Goal: Task Accomplishment & Management: Complete application form

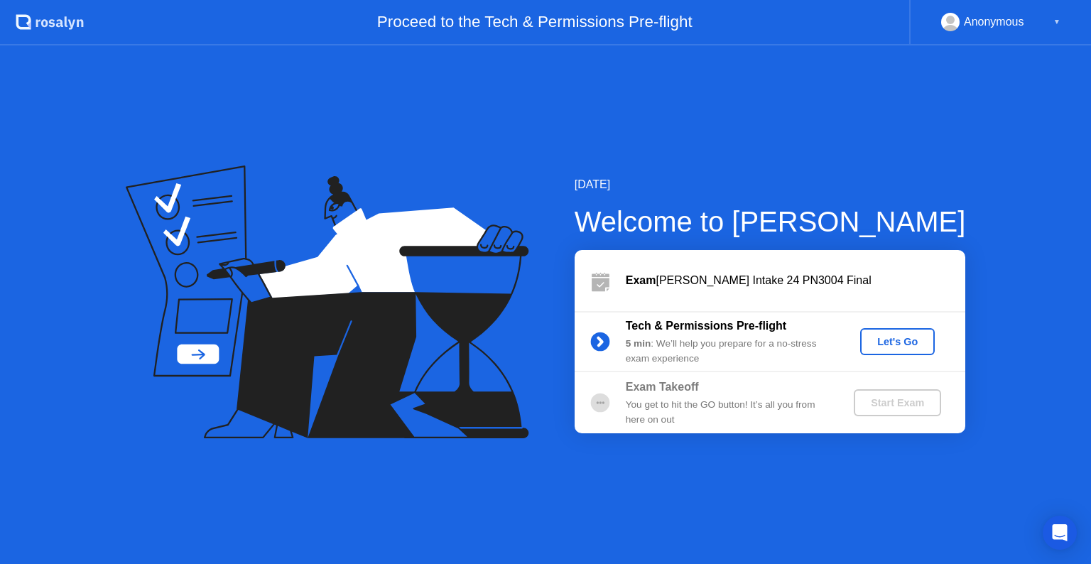
click at [881, 343] on div "Let's Go" at bounding box center [897, 341] width 63 height 11
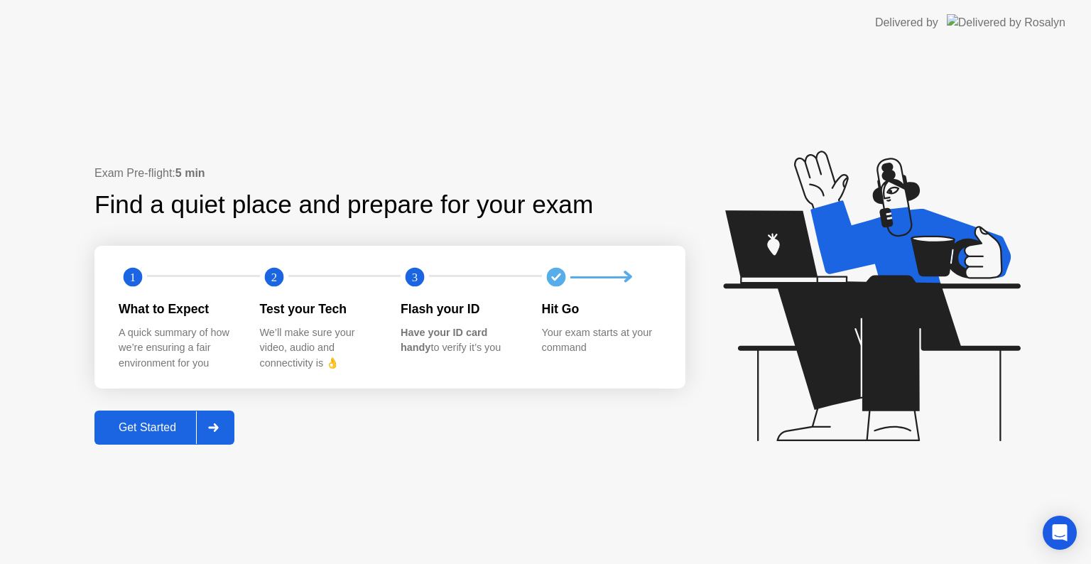
click at [165, 421] on div "Get Started" at bounding box center [147, 427] width 97 height 13
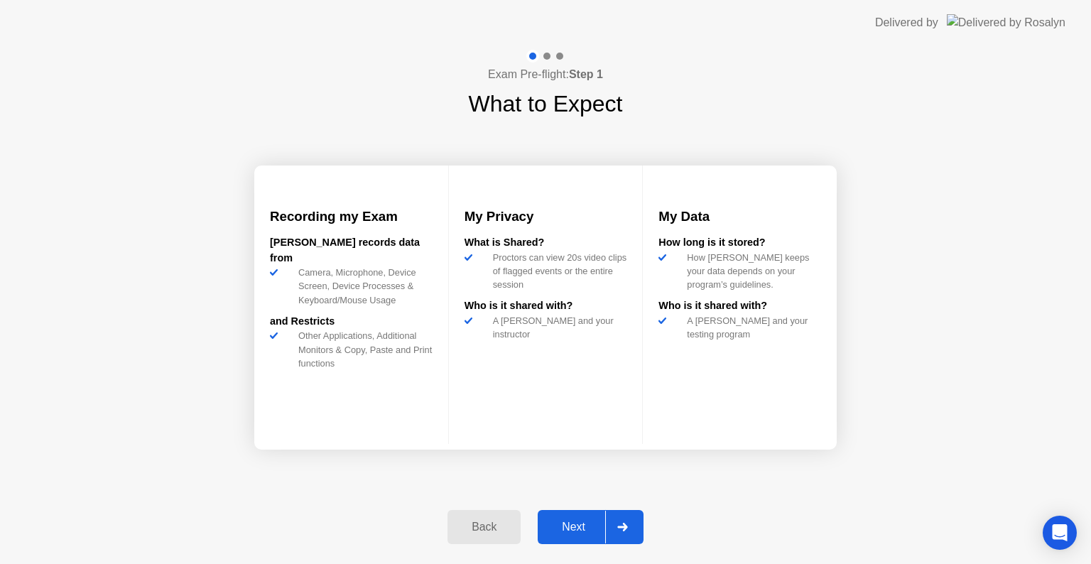
click at [579, 523] on div "Next" at bounding box center [573, 527] width 63 height 13
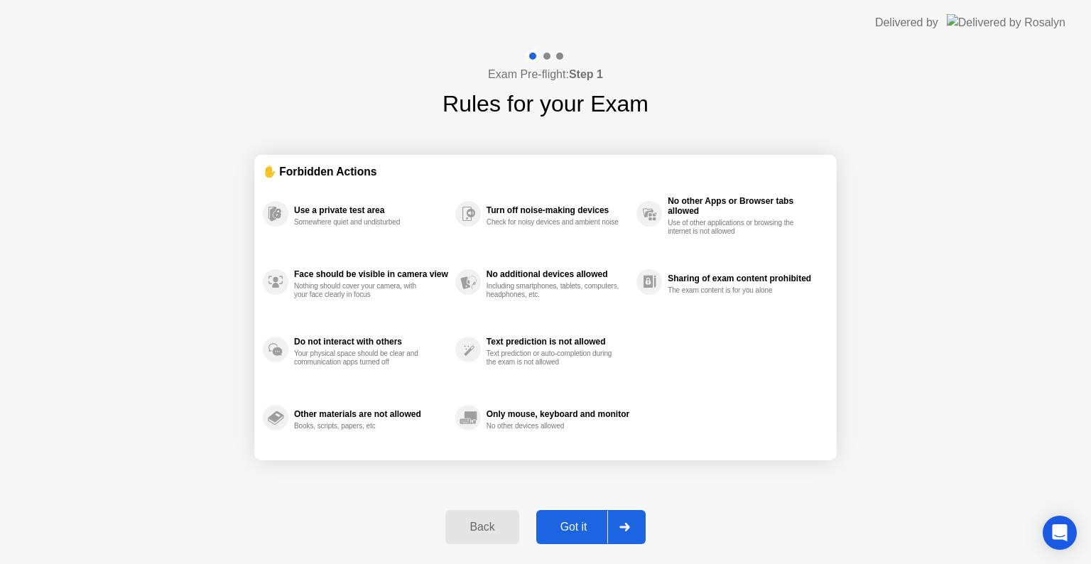
click at [579, 523] on div "Got it" at bounding box center [573, 527] width 67 height 13
select select "**********"
select select "*******"
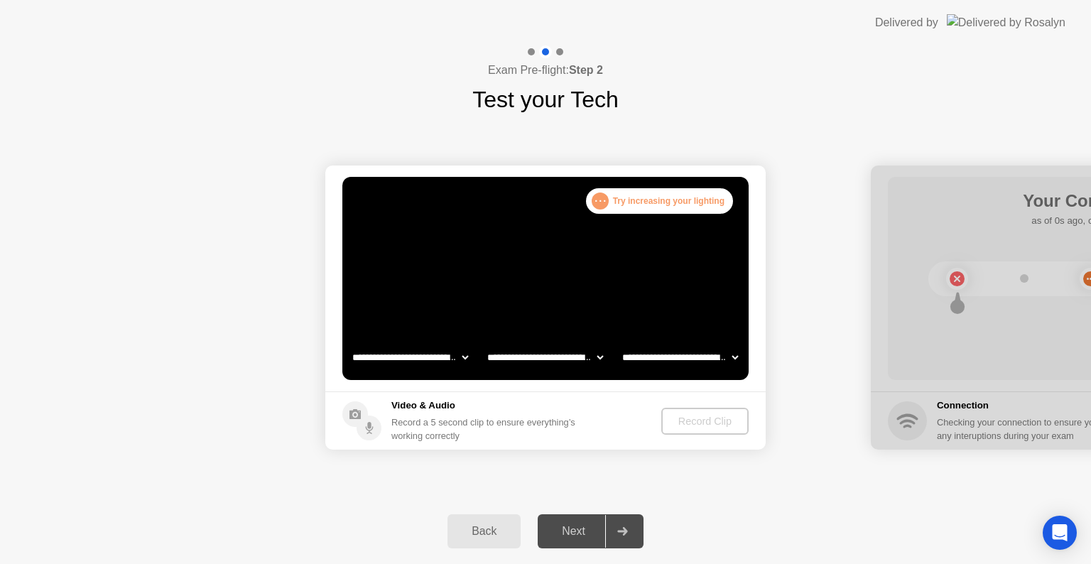
click at [589, 535] on div "Next" at bounding box center [573, 531] width 63 height 13
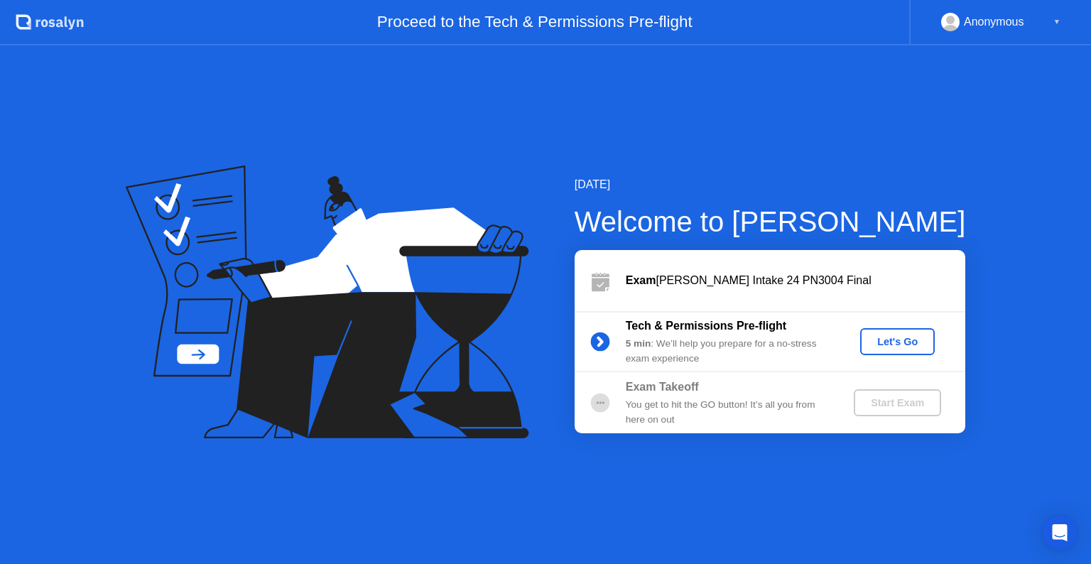
click at [878, 343] on div "Let's Go" at bounding box center [897, 341] width 63 height 11
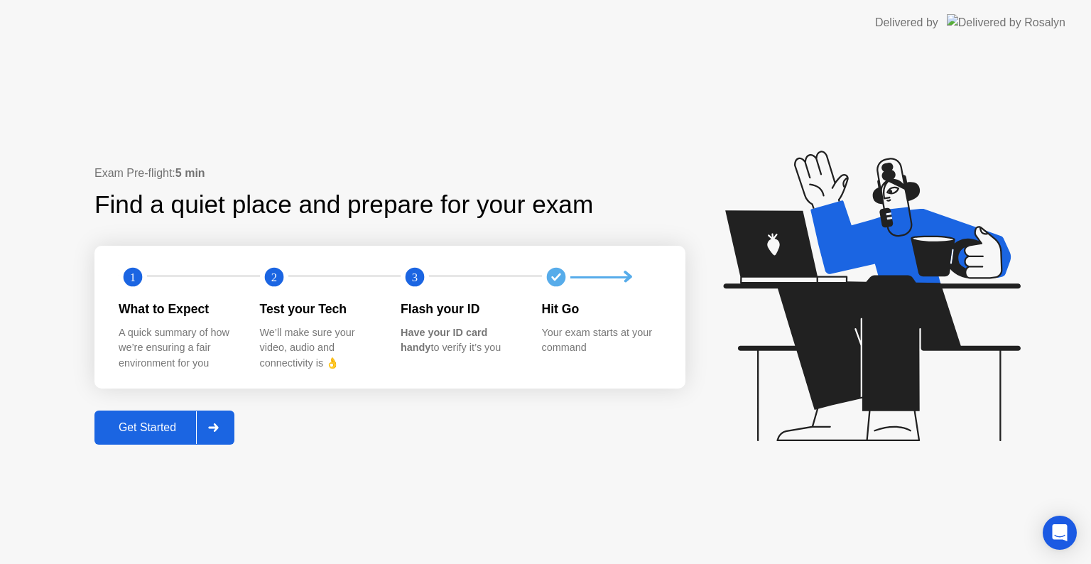
click at [162, 428] on div "Get Started" at bounding box center [147, 427] width 97 height 13
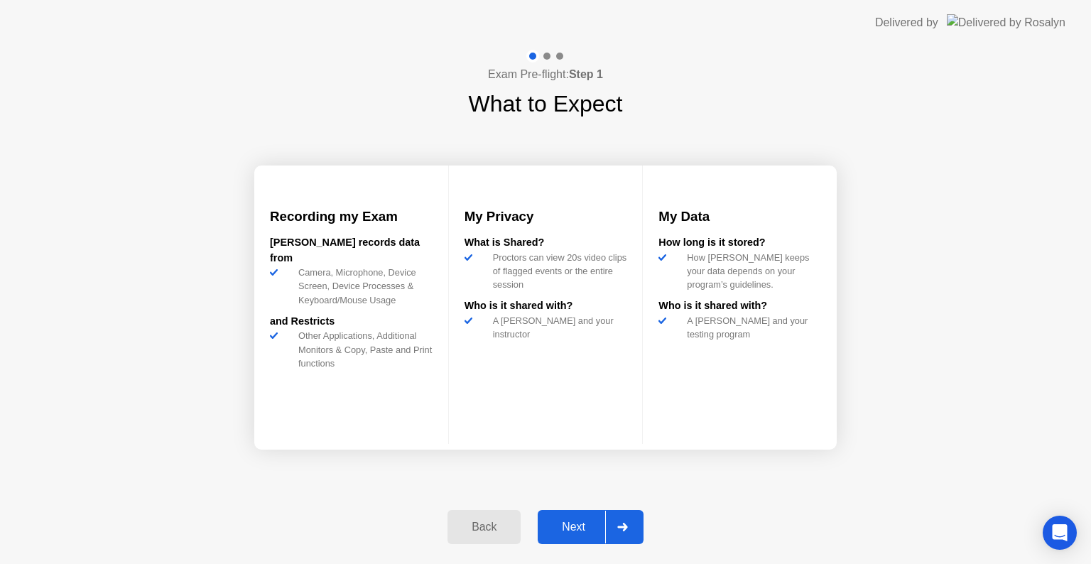
click at [577, 525] on div "Next" at bounding box center [573, 527] width 63 height 13
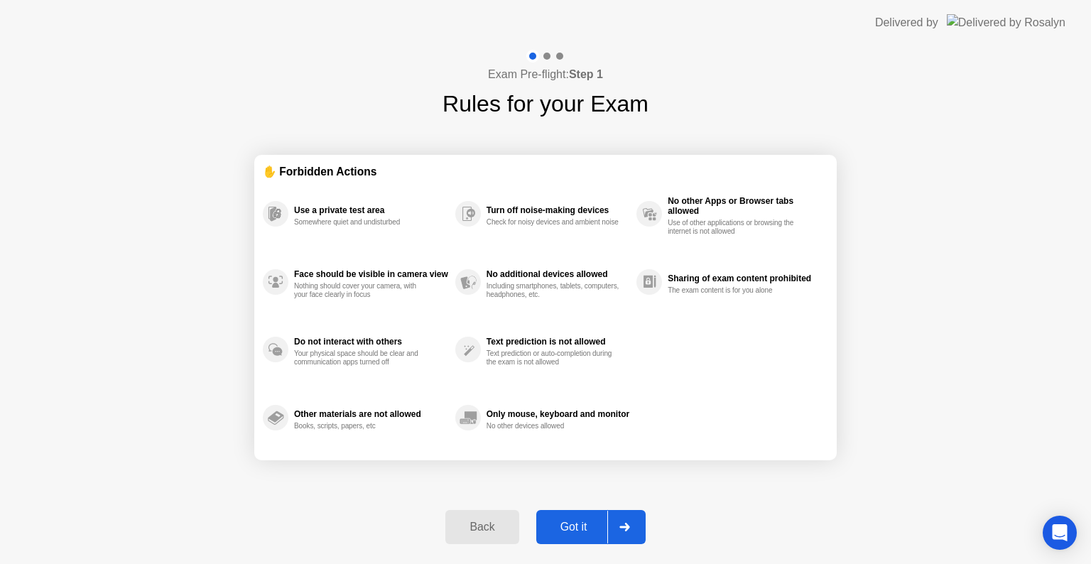
click at [577, 525] on div "Got it" at bounding box center [573, 527] width 67 height 13
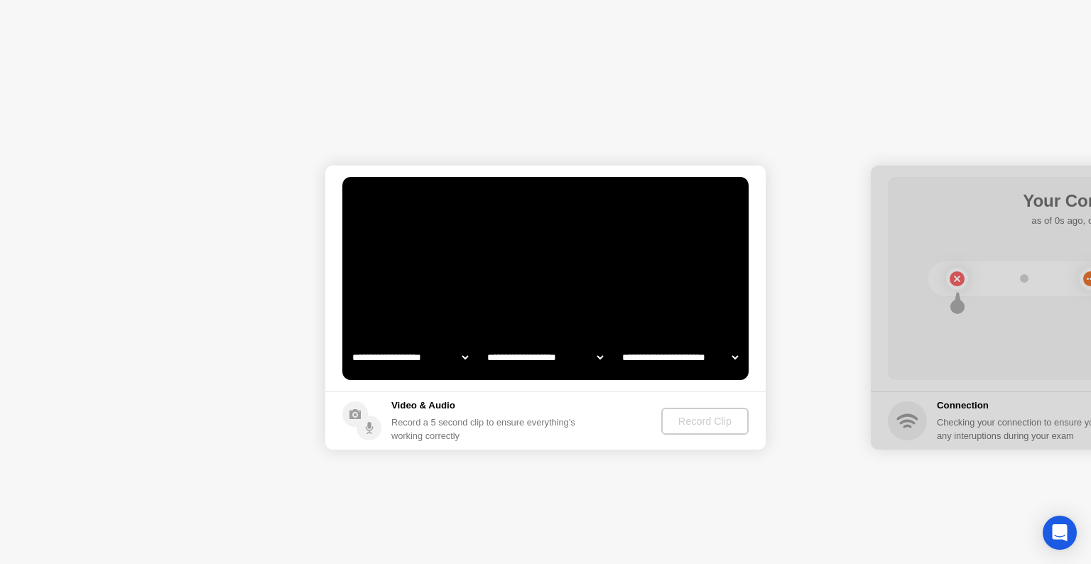
select select "**********"
select select "*******"
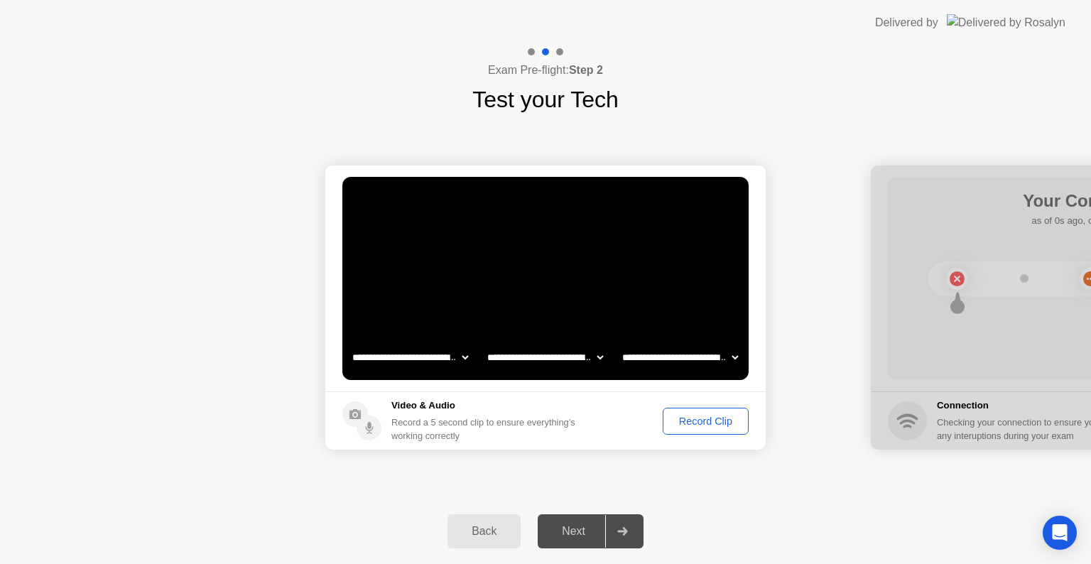
click at [704, 418] on div "Record Clip" at bounding box center [706, 420] width 76 height 11
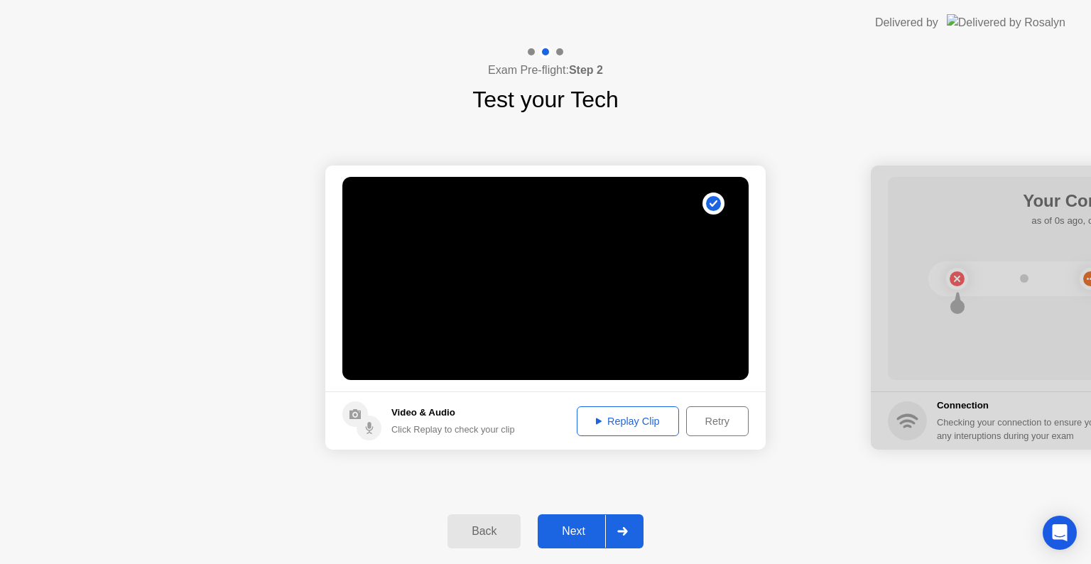
click at [623, 477] on div "**********" at bounding box center [545, 307] width 1091 height 382
click at [727, 425] on div "Retry" at bounding box center [717, 420] width 53 height 11
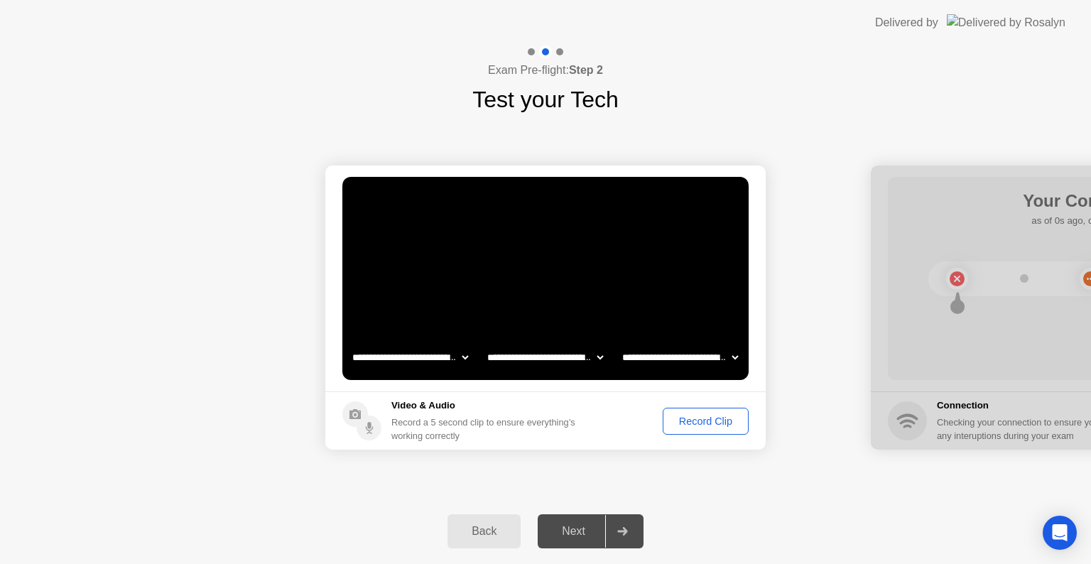
click at [707, 424] on div "Record Clip" at bounding box center [706, 420] width 76 height 11
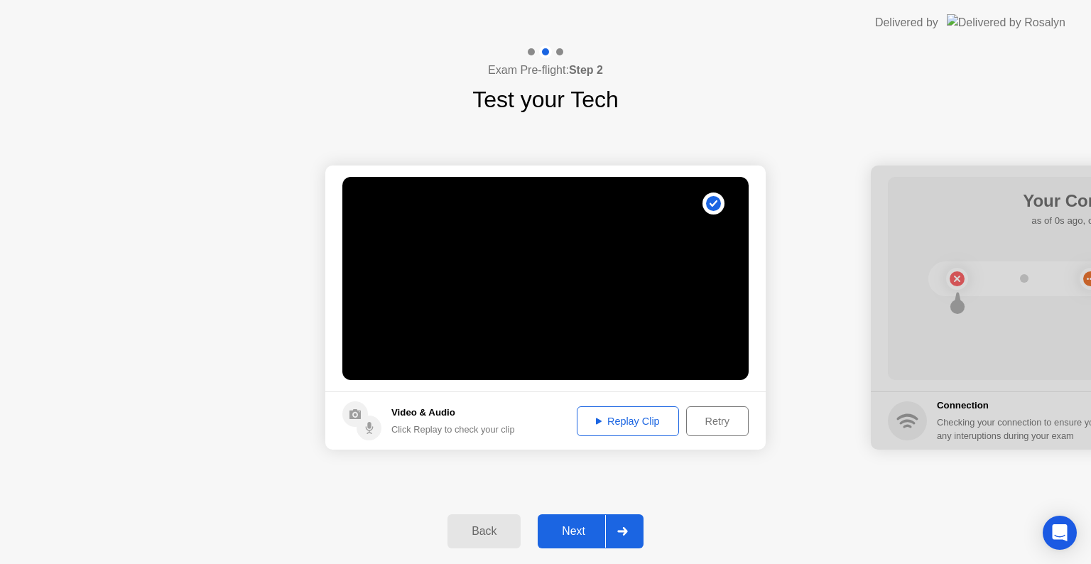
click at [582, 530] on div "Next" at bounding box center [573, 531] width 63 height 13
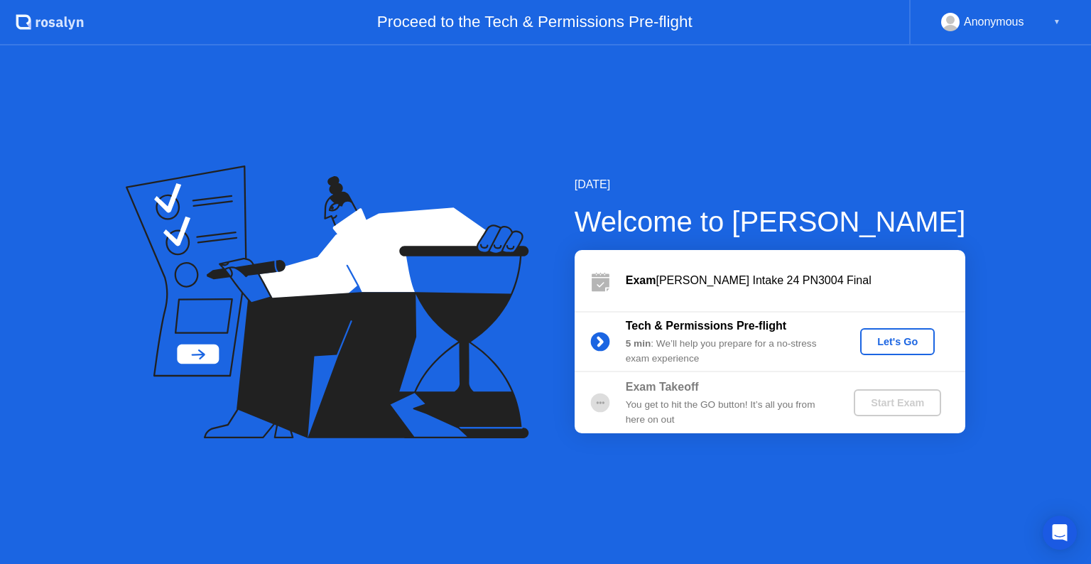
click at [886, 336] on div "Let's Go" at bounding box center [897, 341] width 63 height 11
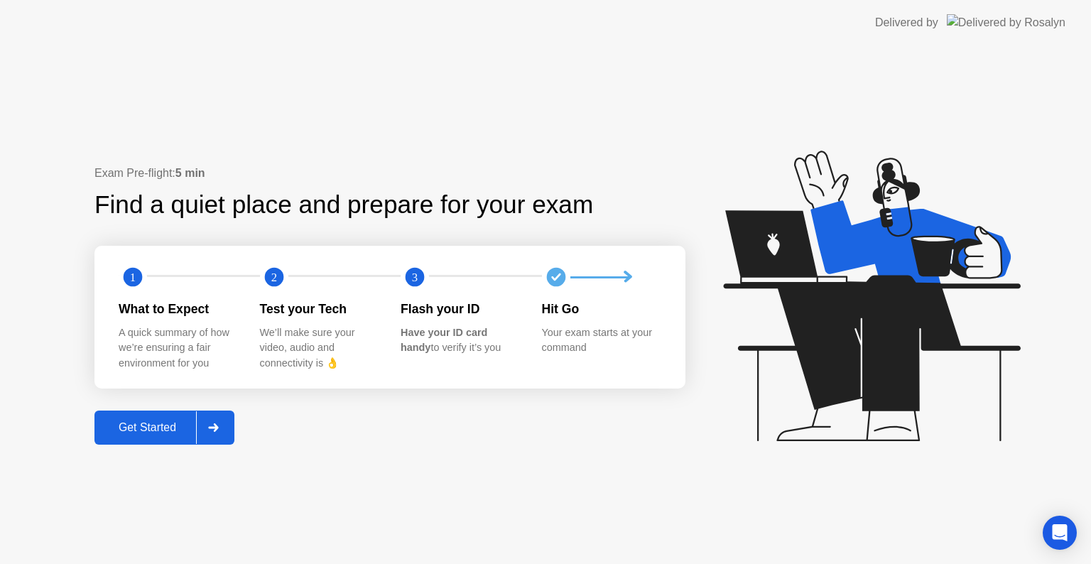
click at [142, 426] on div "Get Started" at bounding box center [147, 427] width 97 height 13
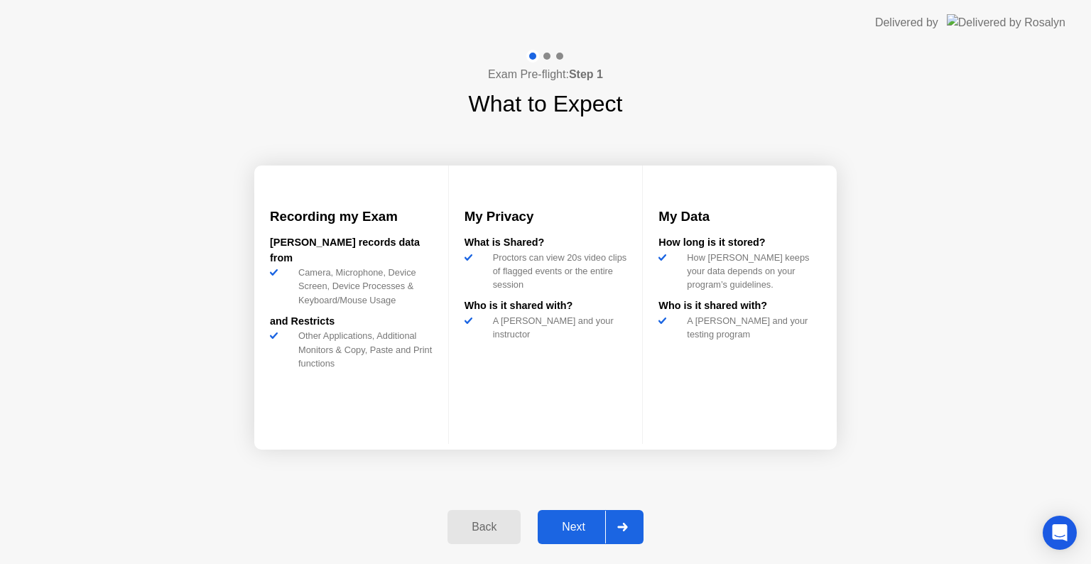
click at [578, 523] on div "Next" at bounding box center [573, 527] width 63 height 13
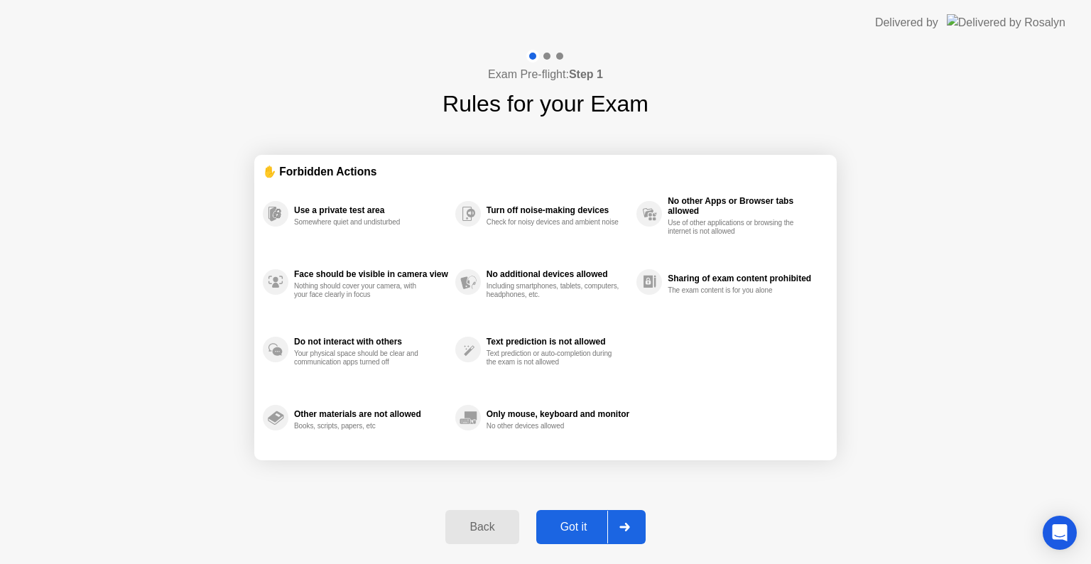
click at [579, 523] on div "Got it" at bounding box center [573, 527] width 67 height 13
select select "**********"
select select "*******"
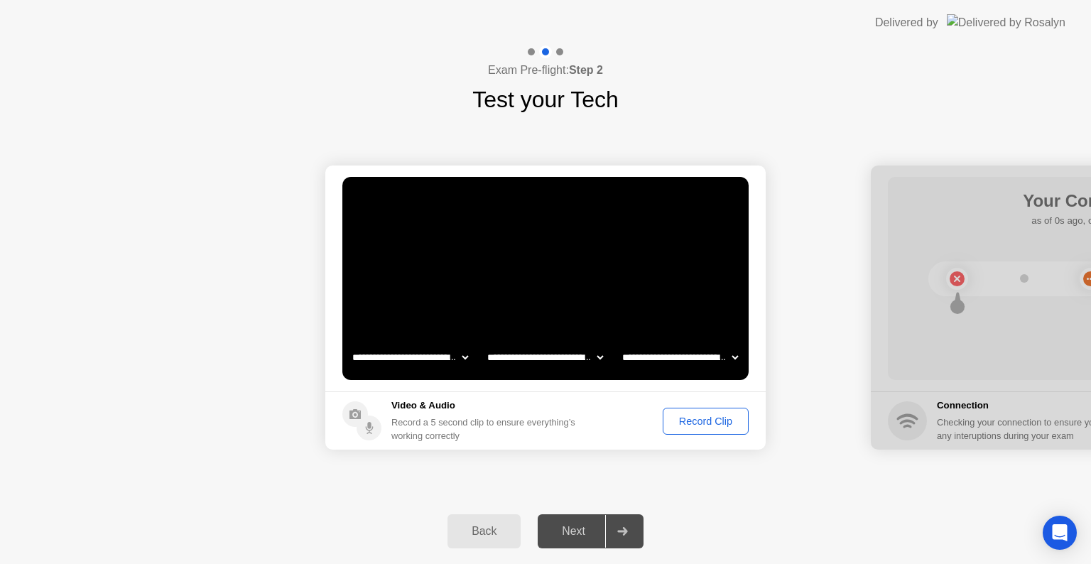
click at [704, 415] on div "Record Clip" at bounding box center [706, 420] width 76 height 11
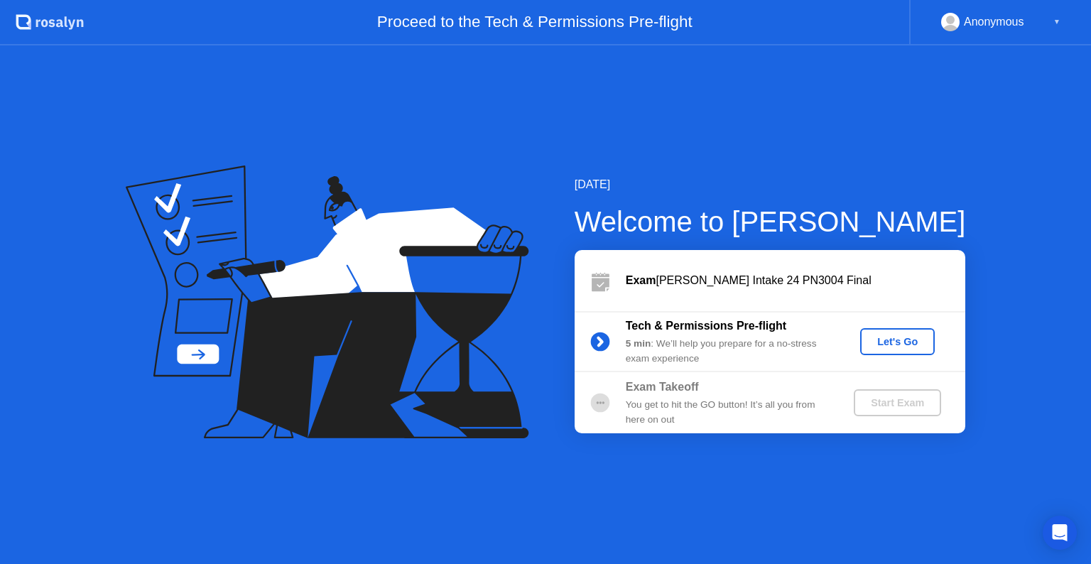
click at [881, 338] on div "Let's Go" at bounding box center [897, 341] width 63 height 11
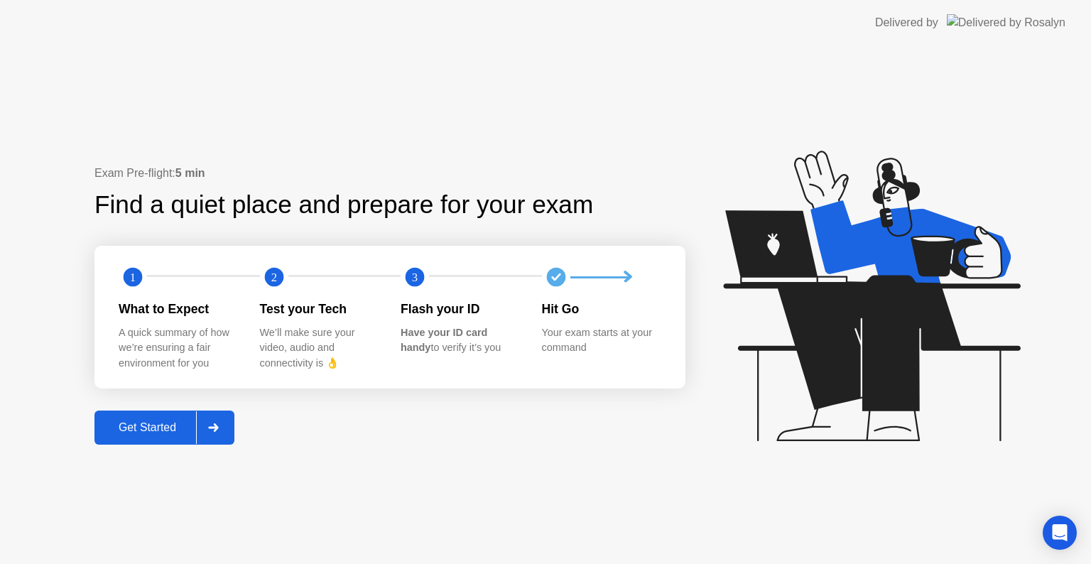
click at [173, 421] on div "Get Started" at bounding box center [147, 427] width 97 height 13
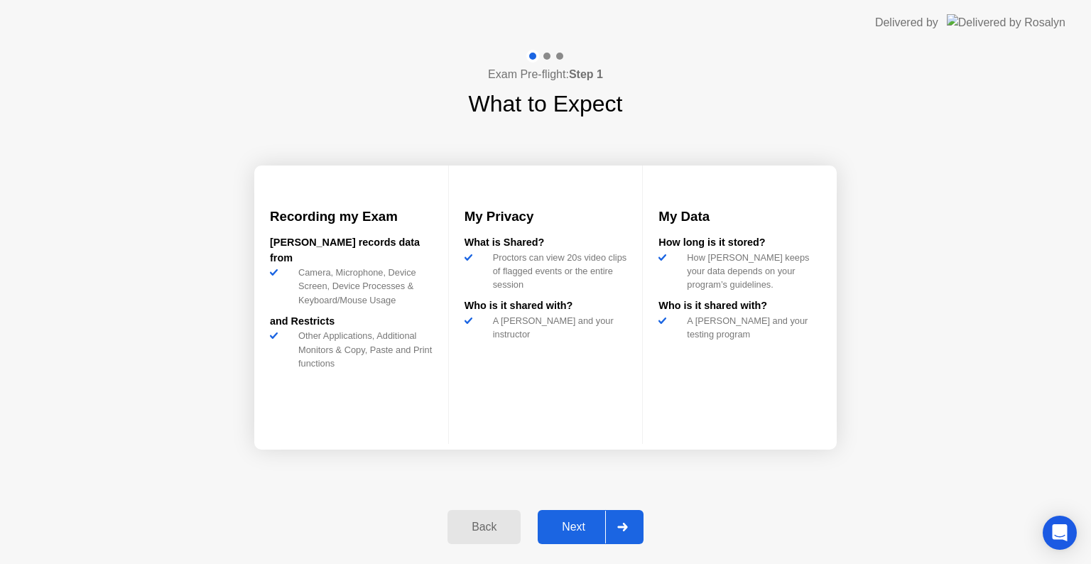
click at [583, 527] on div "Next" at bounding box center [573, 527] width 63 height 13
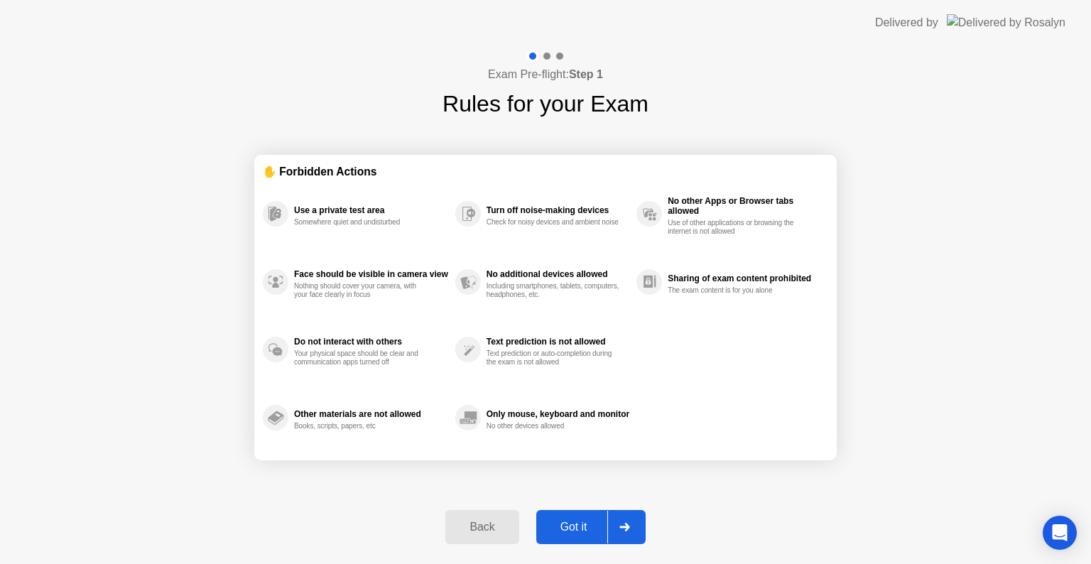
click at [600, 524] on div "Got it" at bounding box center [573, 527] width 67 height 13
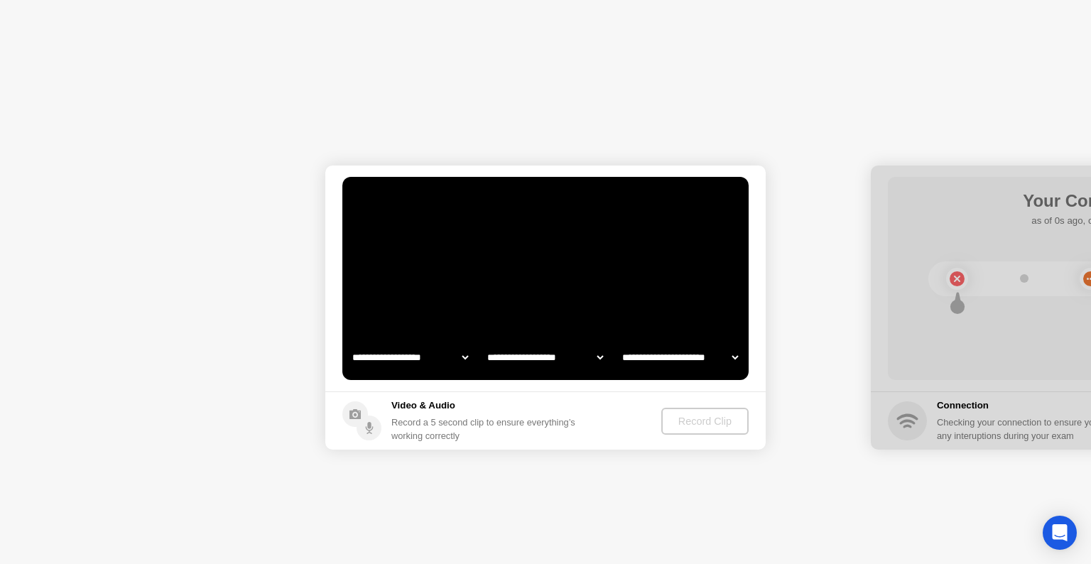
select select "**********"
select select "*******"
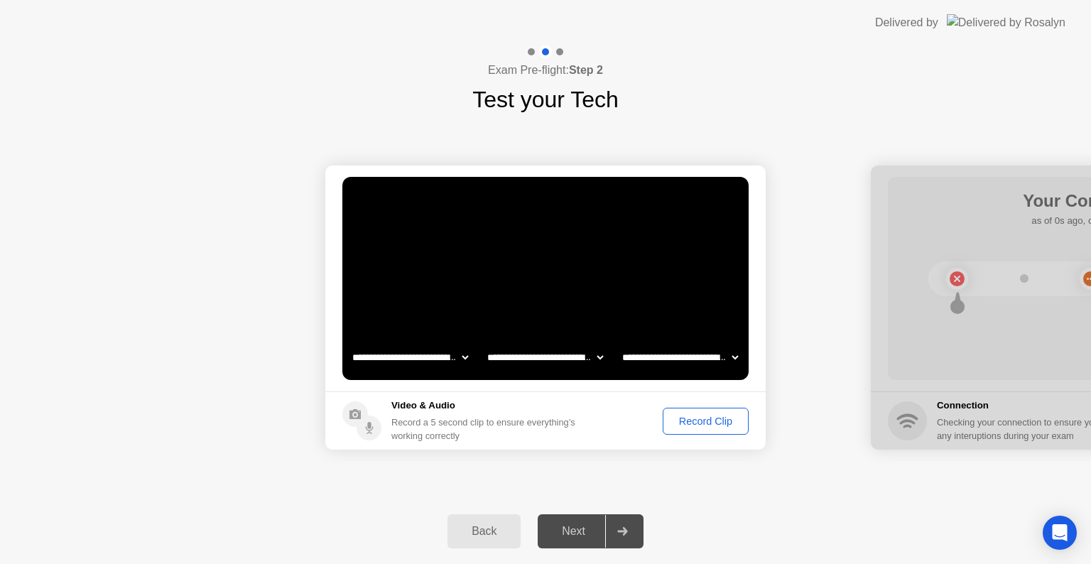
click at [700, 418] on div "Record Clip" at bounding box center [706, 420] width 76 height 11
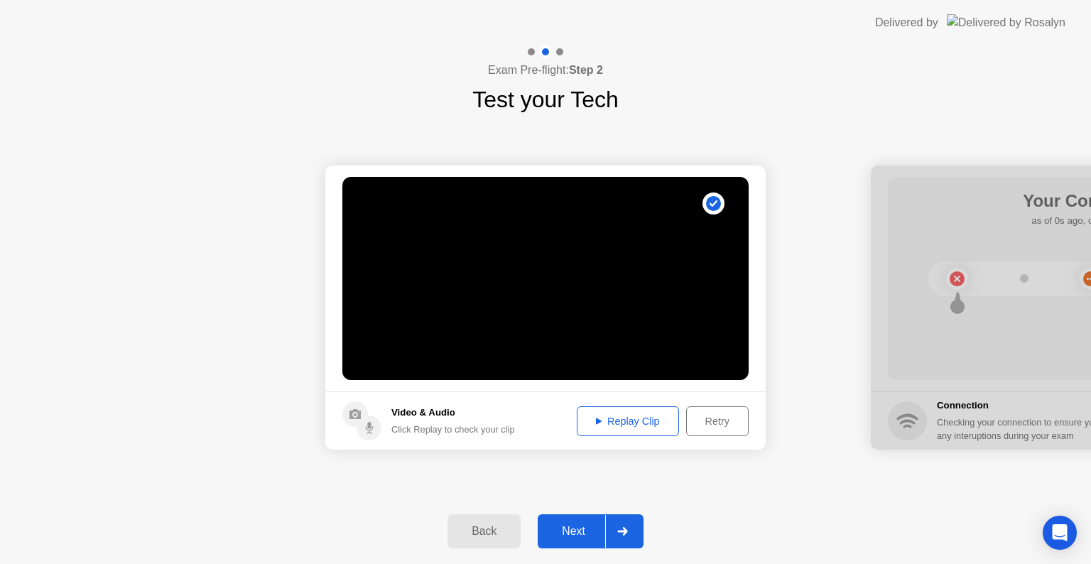
click at [589, 529] on div "Next" at bounding box center [573, 531] width 63 height 13
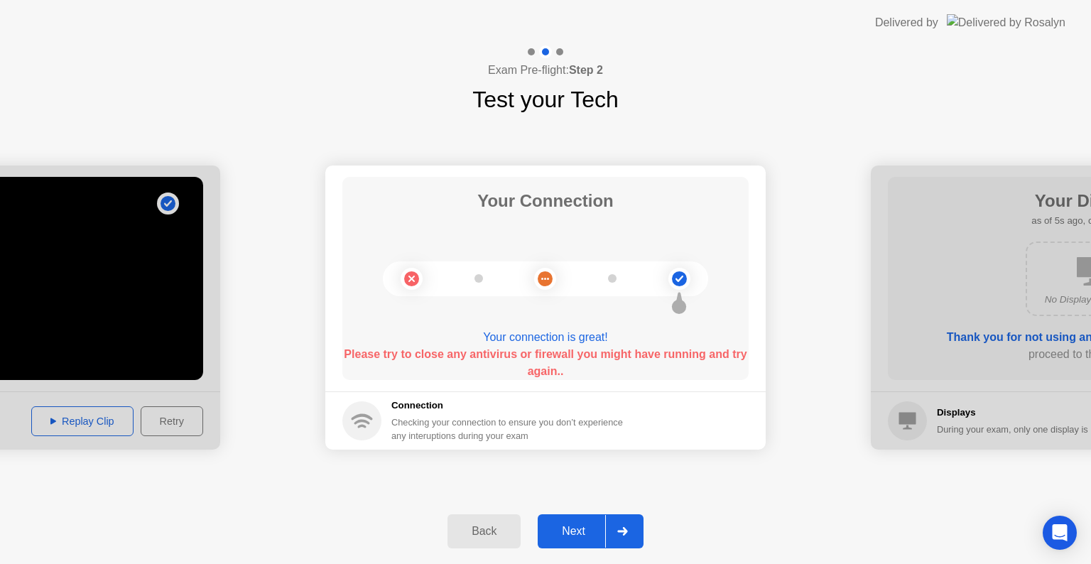
click at [569, 527] on div "Next" at bounding box center [573, 531] width 63 height 13
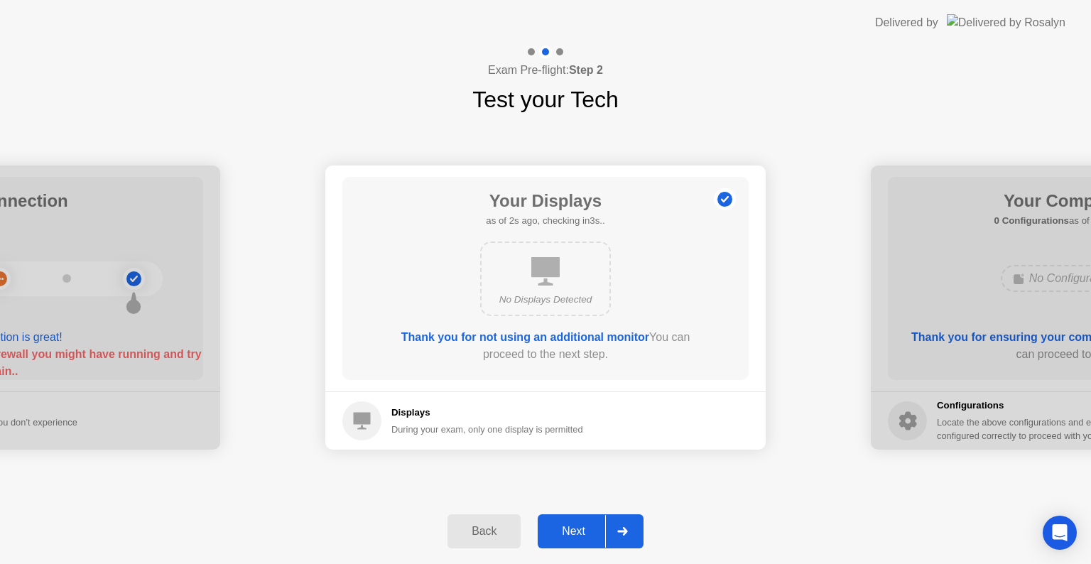
click at [569, 527] on div "Next" at bounding box center [573, 531] width 63 height 13
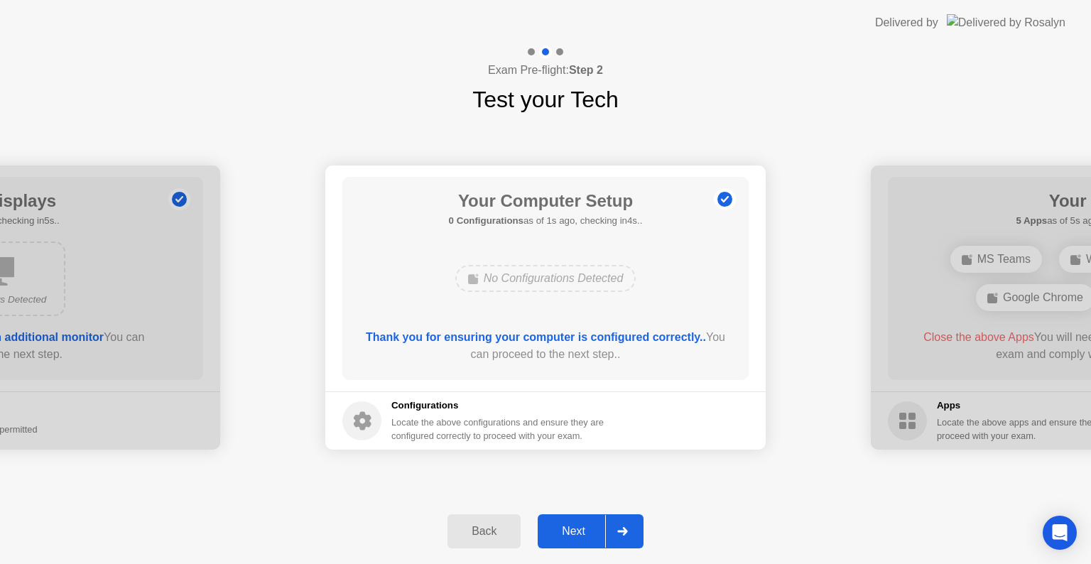
click at [569, 527] on div "Next" at bounding box center [573, 531] width 63 height 13
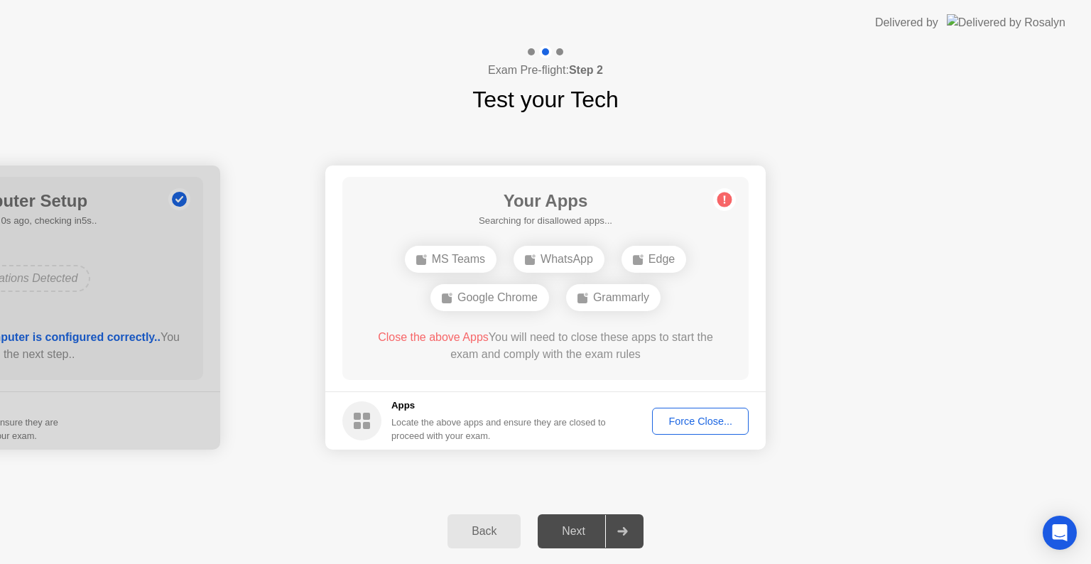
click at [569, 527] on div "Next" at bounding box center [573, 531] width 63 height 13
click at [685, 423] on div "Force Close..." at bounding box center [700, 420] width 87 height 11
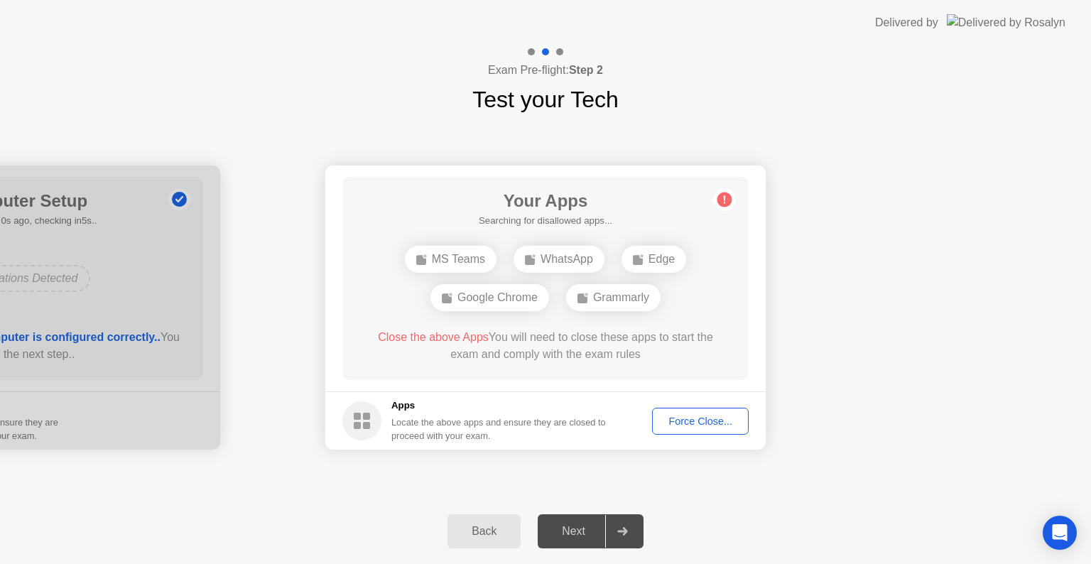
click at [699, 430] on button "Force Close..." at bounding box center [700, 421] width 97 height 27
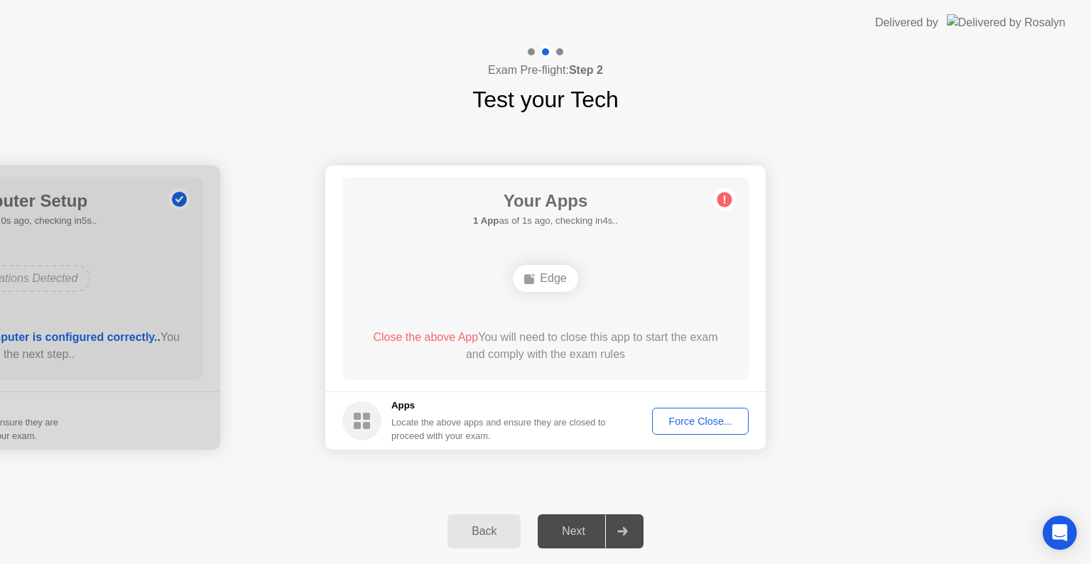
click at [679, 415] on div "Force Close..." at bounding box center [700, 420] width 87 height 11
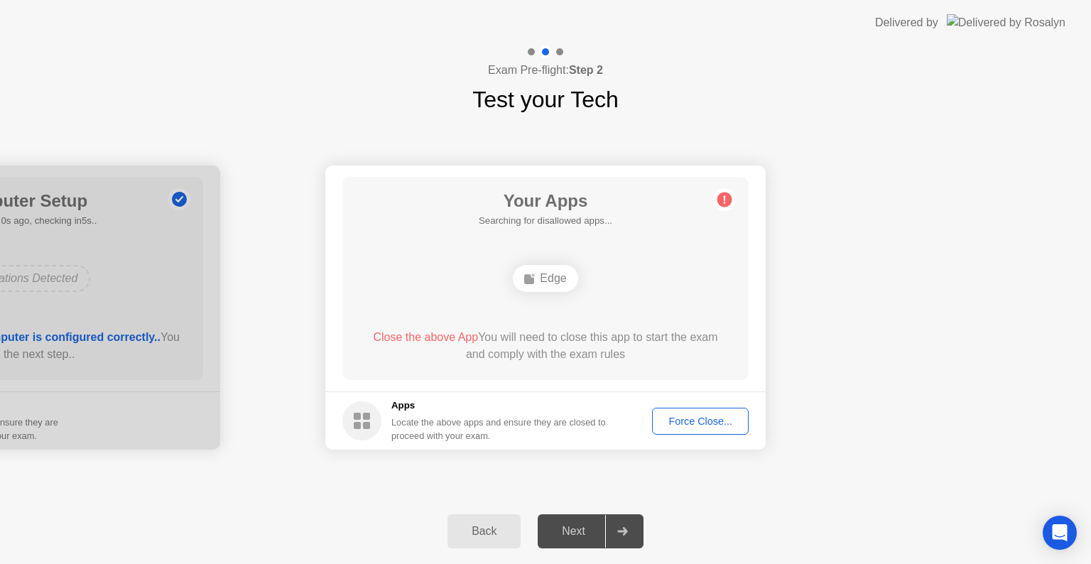
click at [680, 419] on div "Force Close..." at bounding box center [700, 420] width 87 height 11
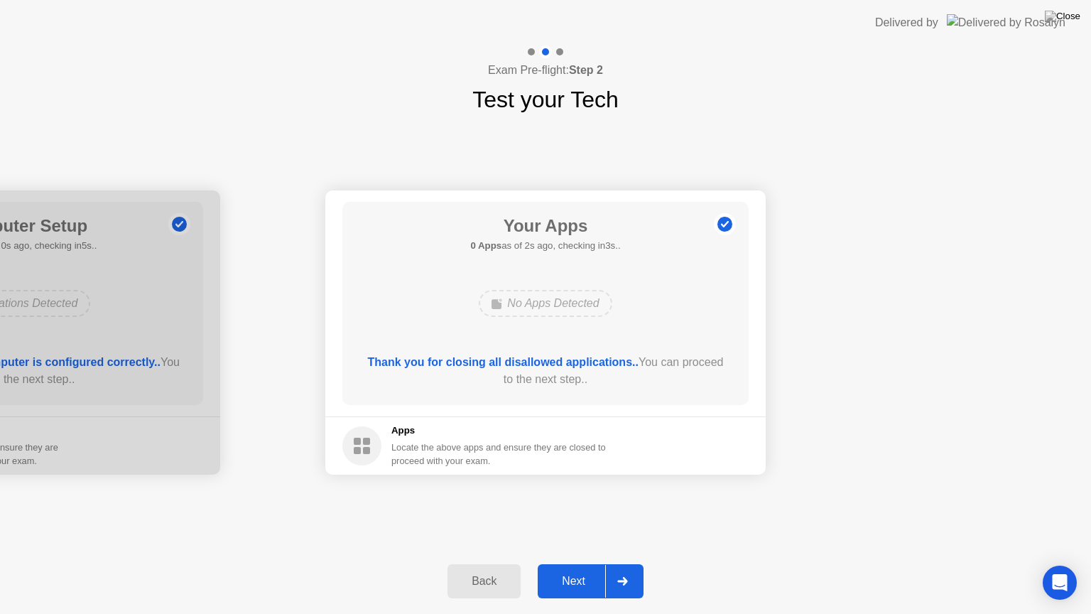
click at [577, 563] on button "Next" at bounding box center [591, 581] width 106 height 34
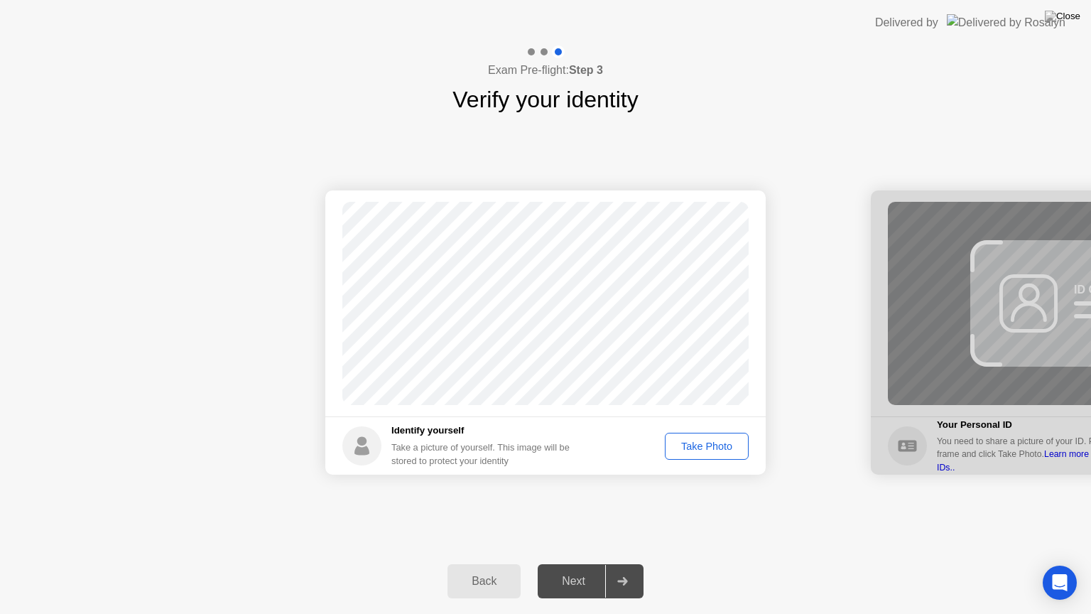
click at [695, 450] on div "Take Photo" at bounding box center [707, 445] width 74 height 11
click at [585, 563] on div "Next" at bounding box center [573, 580] width 63 height 13
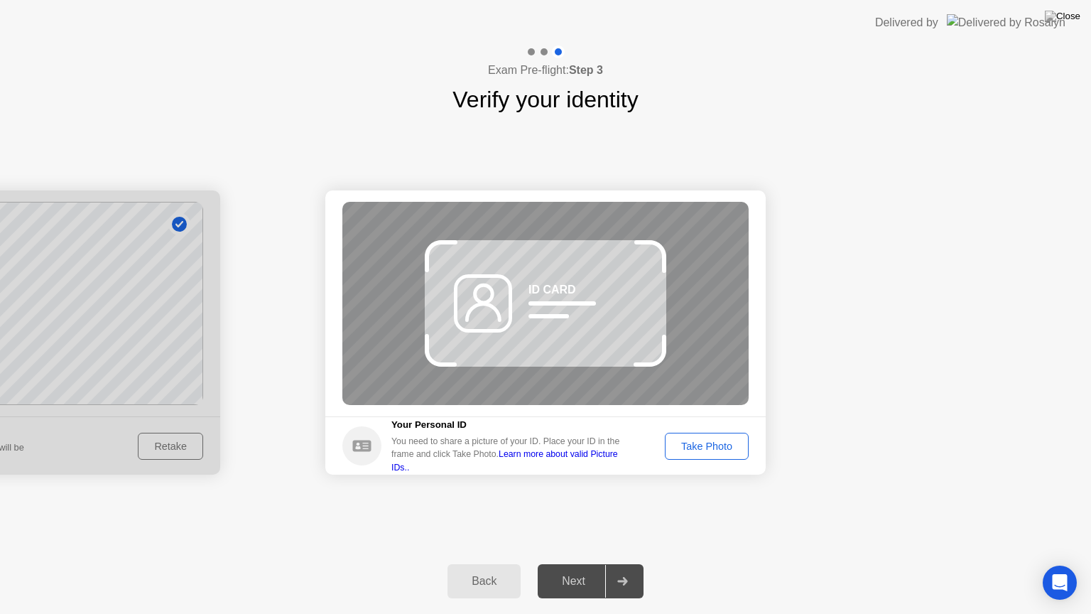
click at [708, 443] on div "Take Photo" at bounding box center [707, 445] width 74 height 11
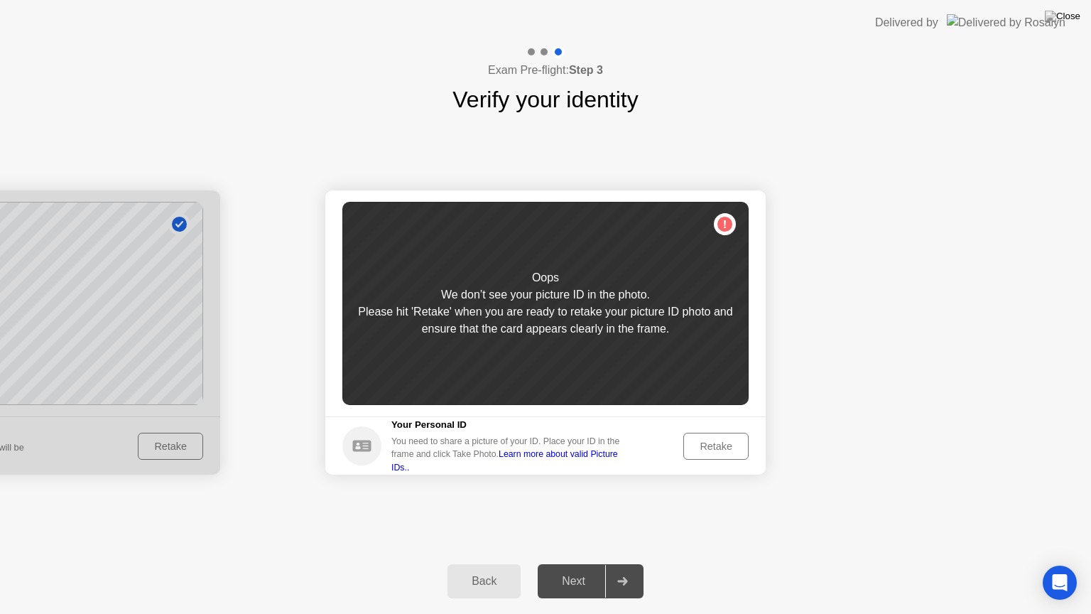
click at [594, 563] on div "Next" at bounding box center [573, 580] width 63 height 13
click at [721, 450] on div "Retake" at bounding box center [715, 445] width 55 height 11
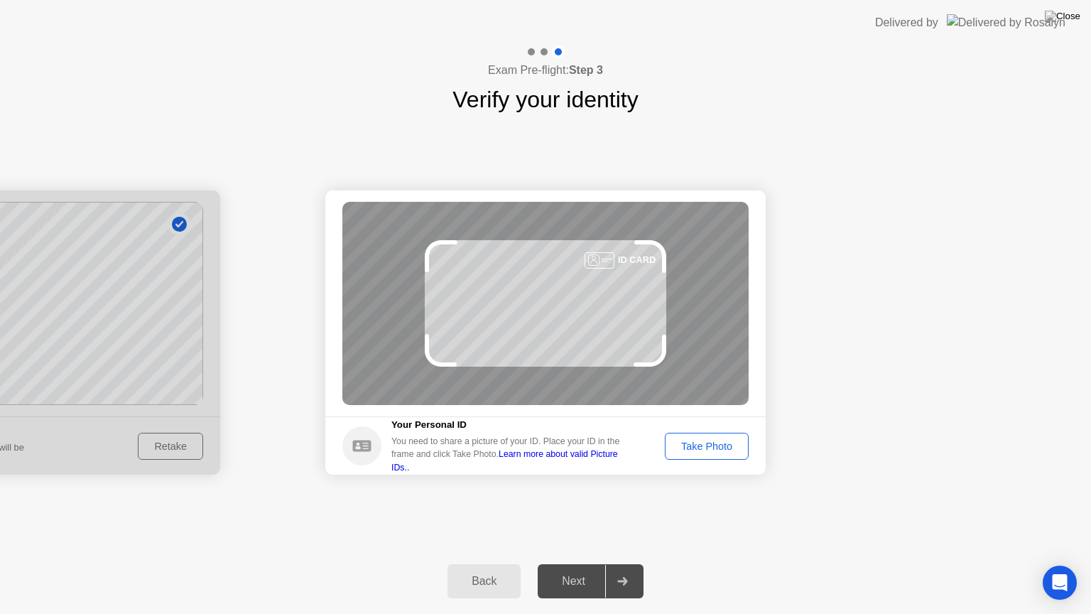
click at [584, 563] on div "Next" at bounding box center [573, 580] width 63 height 13
click at [692, 446] on div "Take Photo" at bounding box center [707, 445] width 74 height 11
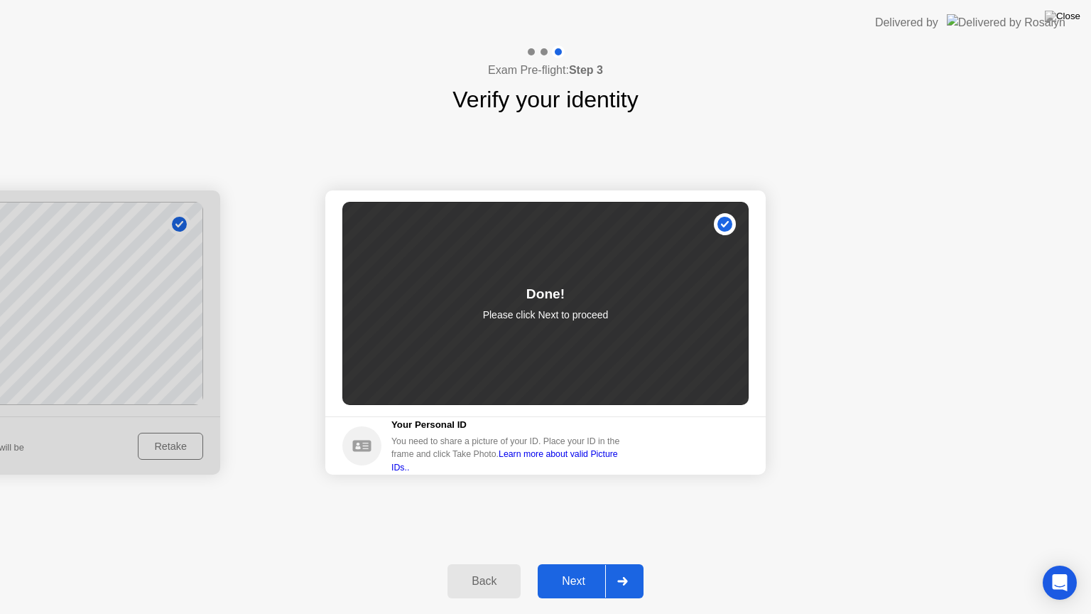
click at [582, 563] on button "Next" at bounding box center [591, 581] width 106 height 34
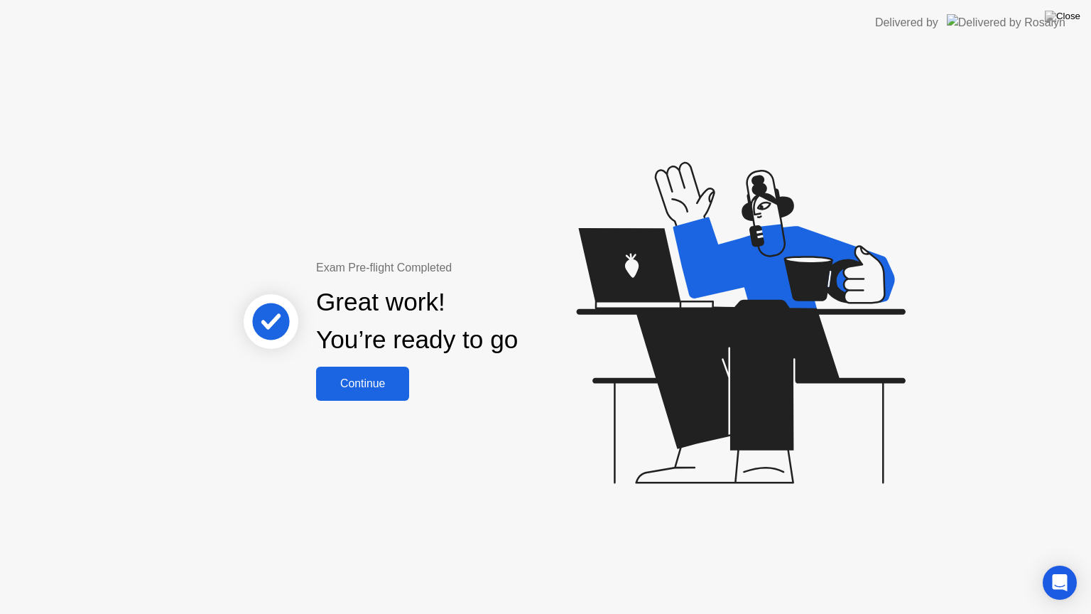
click at [371, 366] on button "Continue" at bounding box center [362, 383] width 93 height 34
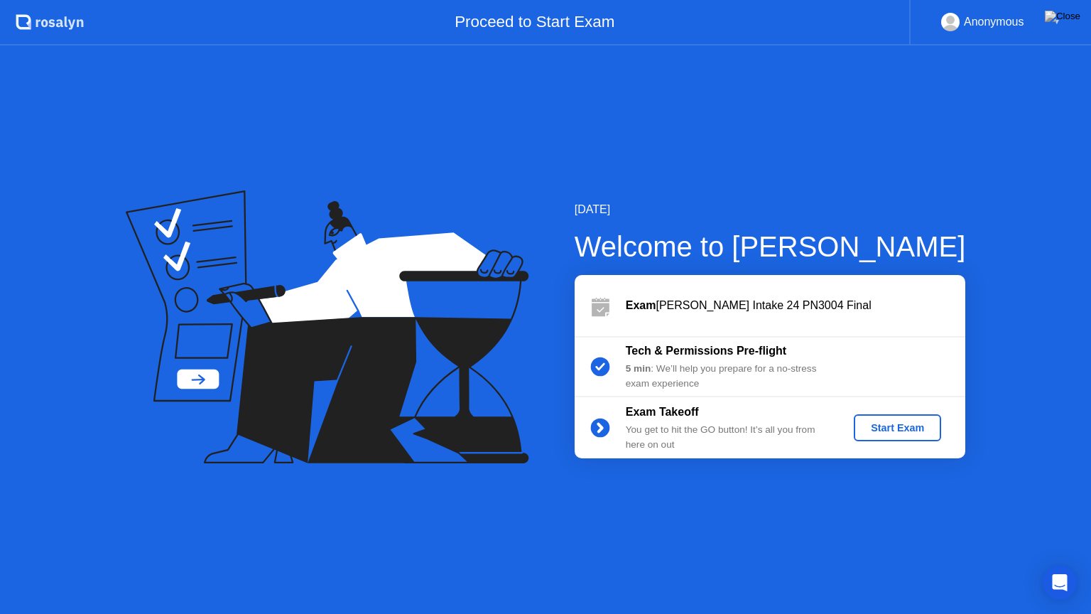
click at [897, 423] on div "Start Exam" at bounding box center [897, 427] width 76 height 11
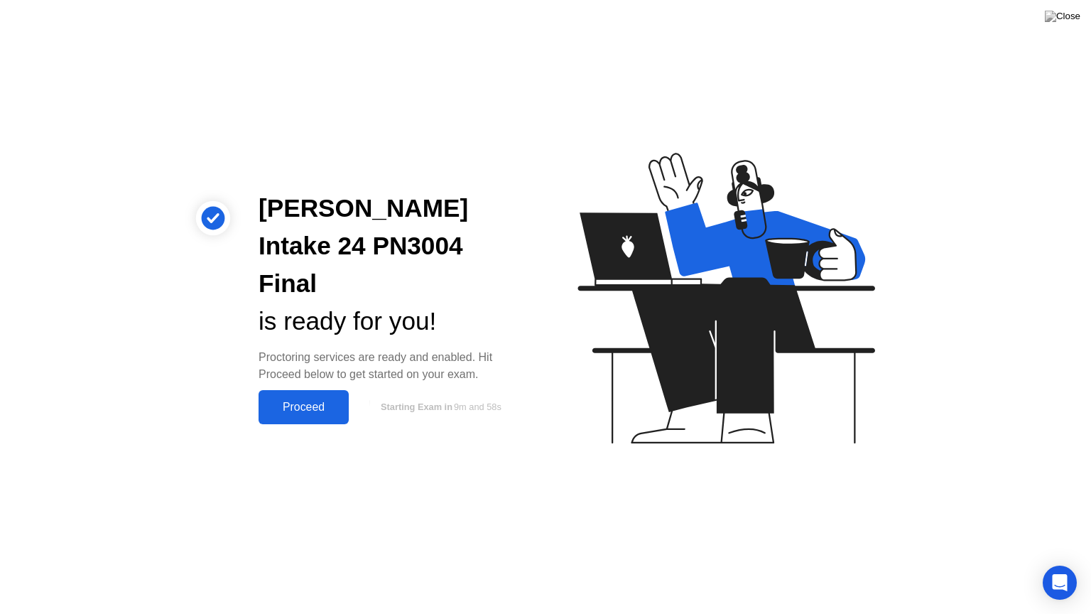
click at [312, 401] on div "Proceed" at bounding box center [304, 407] width 82 height 13
